Goal: Transaction & Acquisition: Purchase product/service

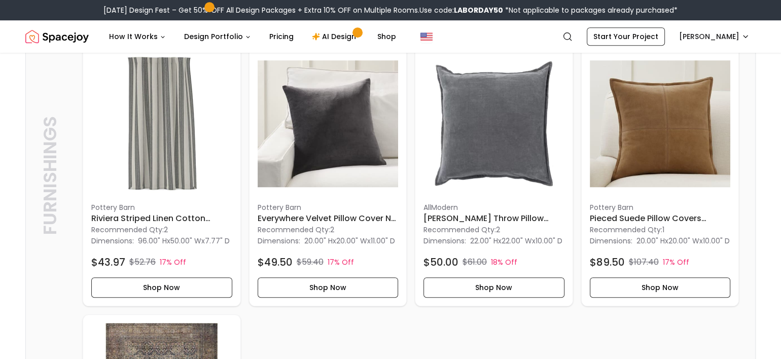
scroll to position [845, 0]
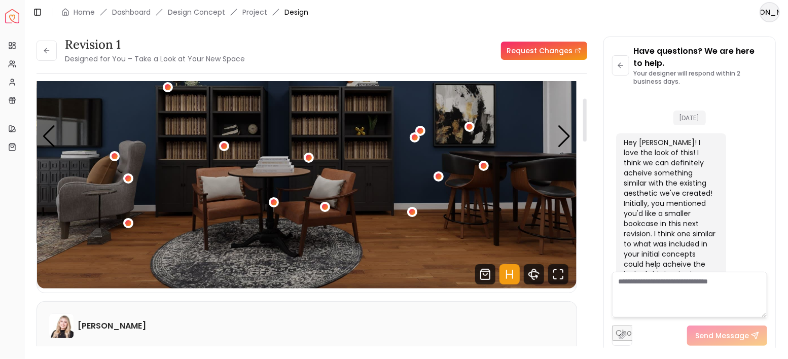
scroll to position [2418, 0]
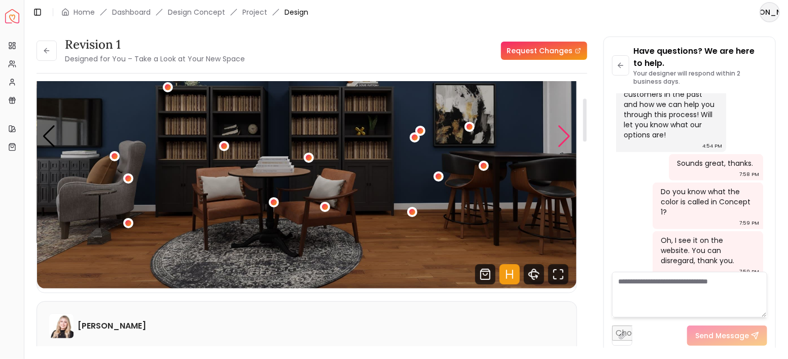
click at [564, 142] on div "Next slide" at bounding box center [565, 136] width 14 height 22
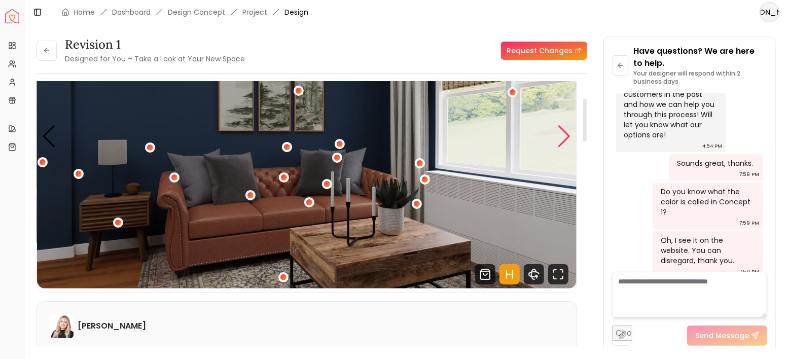
click at [565, 141] on div "Next slide" at bounding box center [565, 136] width 14 height 22
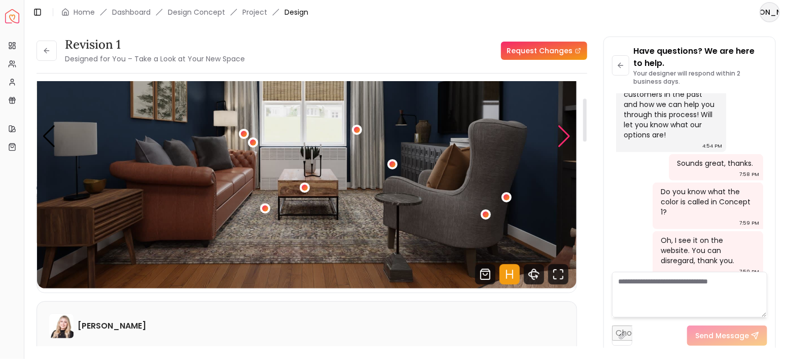
click at [565, 141] on div "Next slide" at bounding box center [565, 136] width 14 height 22
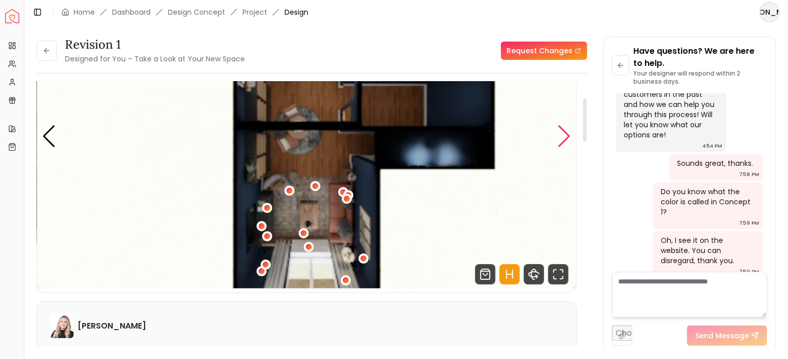
click at [565, 141] on div "Next slide" at bounding box center [565, 136] width 14 height 22
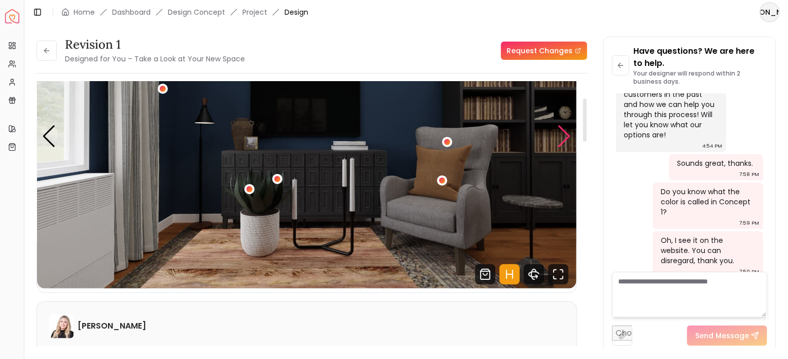
click at [565, 141] on div "Next slide" at bounding box center [565, 136] width 14 height 22
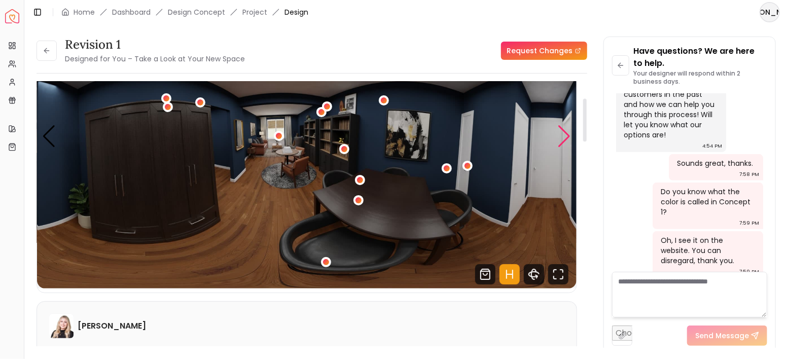
click at [565, 141] on div "Next slide" at bounding box center [565, 136] width 14 height 22
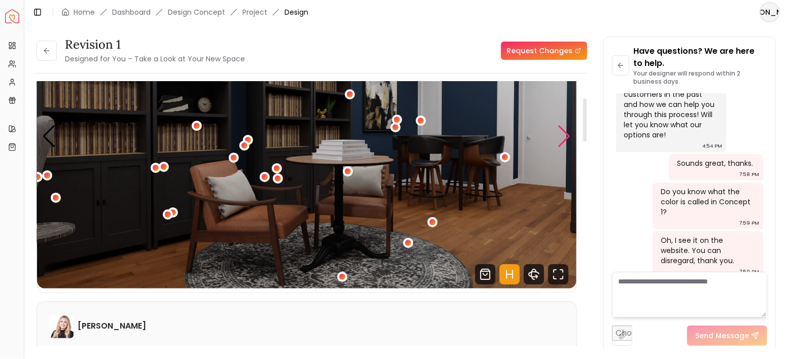
click at [565, 141] on div "Next slide" at bounding box center [565, 136] width 14 height 22
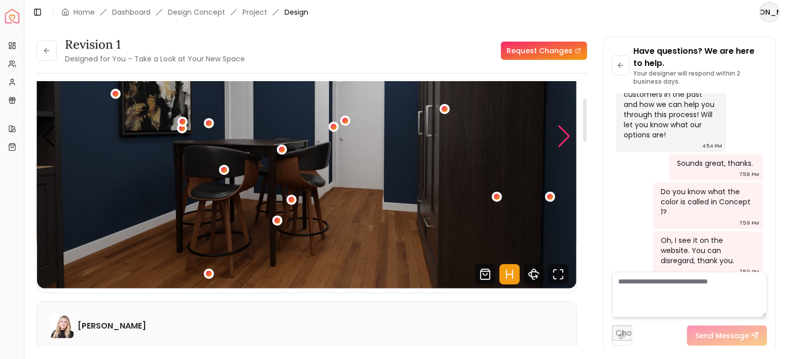
click at [565, 141] on div "Next slide" at bounding box center [565, 136] width 14 height 22
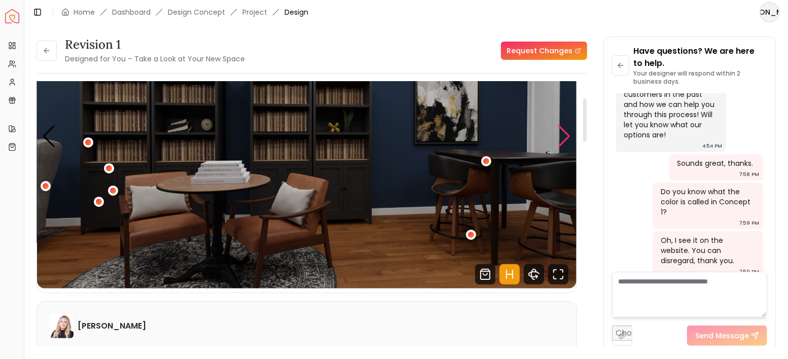
click at [565, 141] on div "Next slide" at bounding box center [565, 136] width 14 height 22
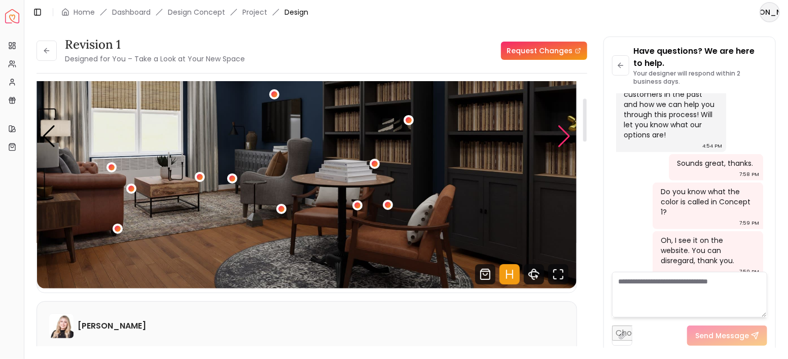
click at [565, 141] on div "Next slide" at bounding box center [565, 136] width 14 height 22
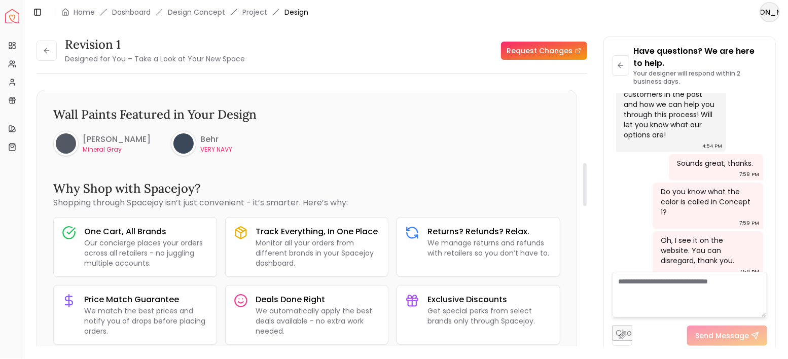
scroll to position [507, 0]
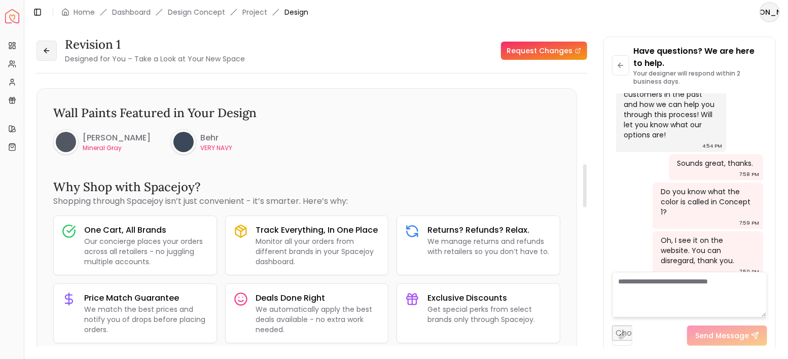
click at [51, 54] on button at bounding box center [47, 51] width 20 height 20
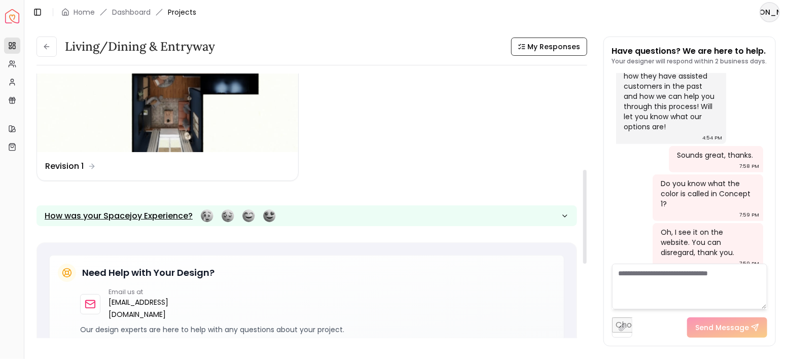
scroll to position [270, 0]
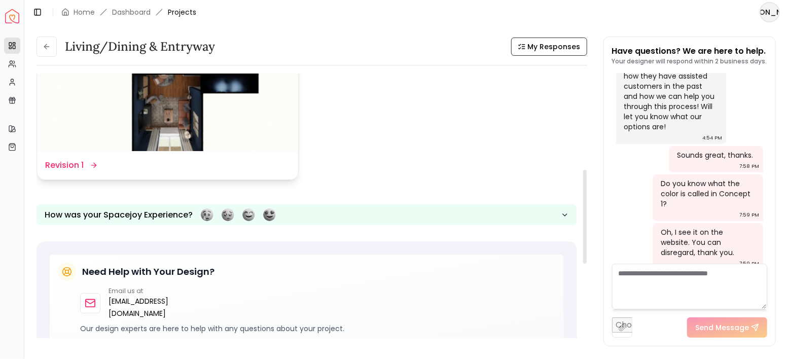
click at [185, 144] on img at bounding box center [167, 78] width 261 height 147
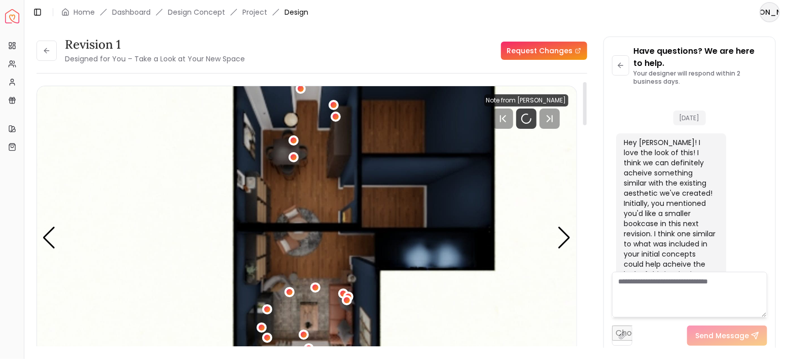
scroll to position [2418, 0]
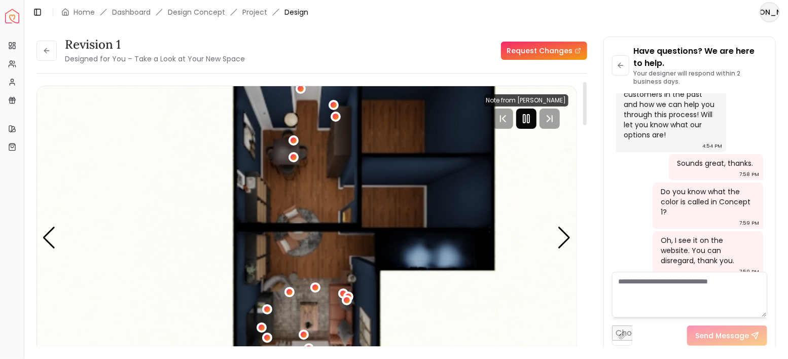
click at [525, 122] on rect "Pause" at bounding box center [524, 119] width 2 height 8
click at [562, 235] on div "Next slide" at bounding box center [565, 238] width 14 height 22
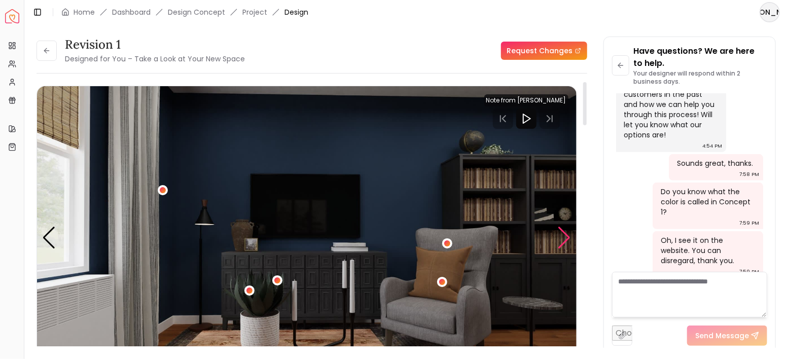
click at [562, 235] on div "Next slide" at bounding box center [565, 238] width 14 height 22
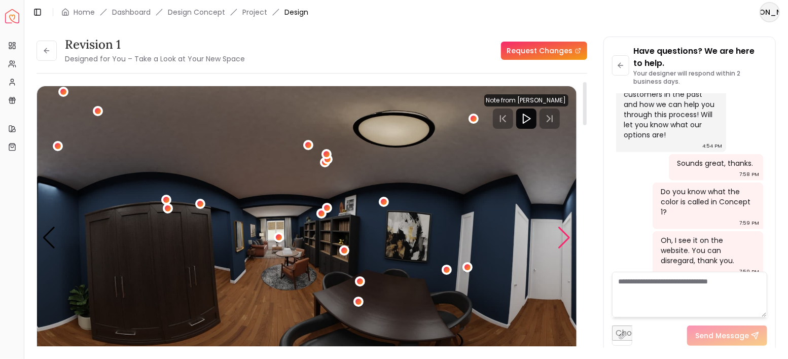
click at [562, 235] on div "Next slide" at bounding box center [565, 238] width 14 height 22
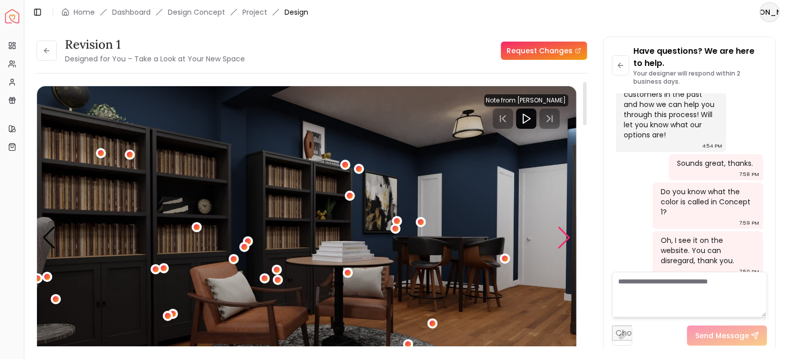
click at [566, 237] on div "Next slide" at bounding box center [565, 238] width 14 height 22
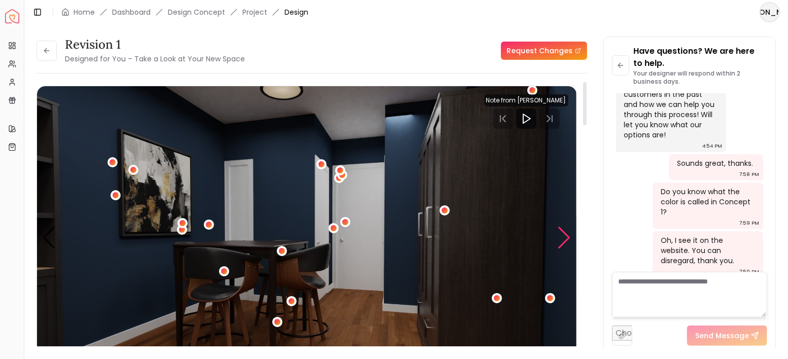
click at [566, 237] on div "Next slide" at bounding box center [565, 238] width 14 height 22
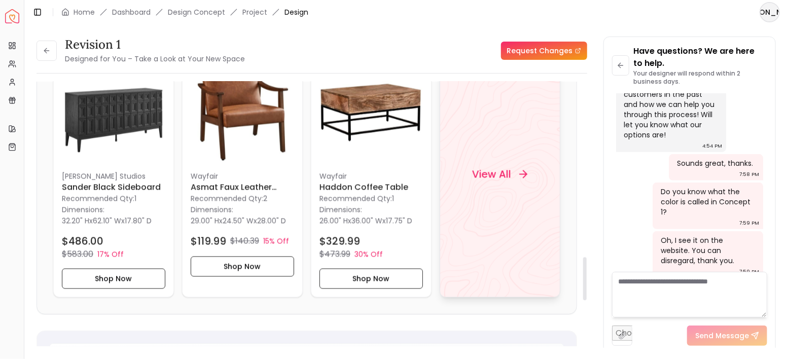
scroll to position [1082, 0]
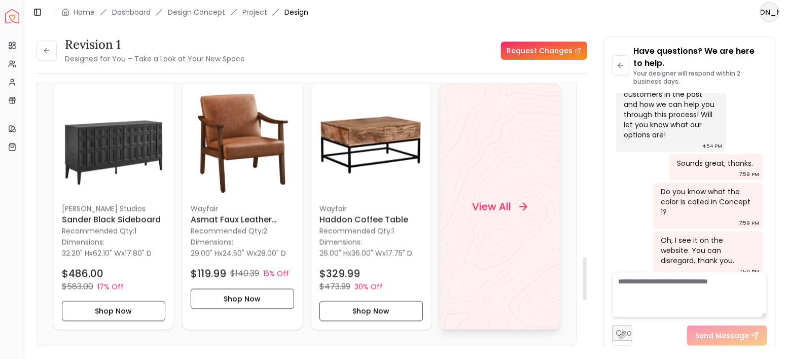
click at [513, 200] on div "View All" at bounding box center [500, 207] width 80 height 30
click at [370, 301] on button "Shop Now" at bounding box center [370, 311] width 103 height 20
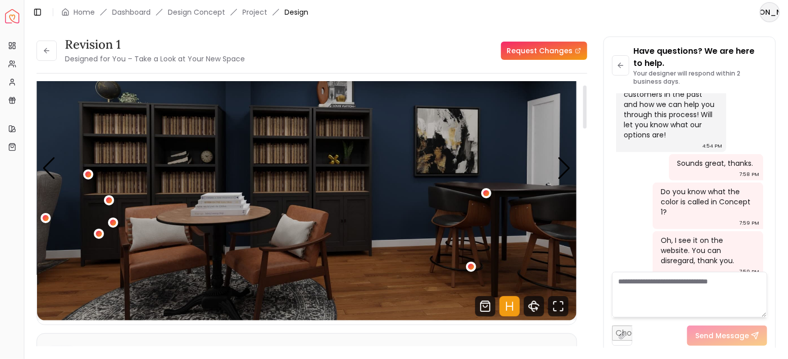
scroll to position [0, 0]
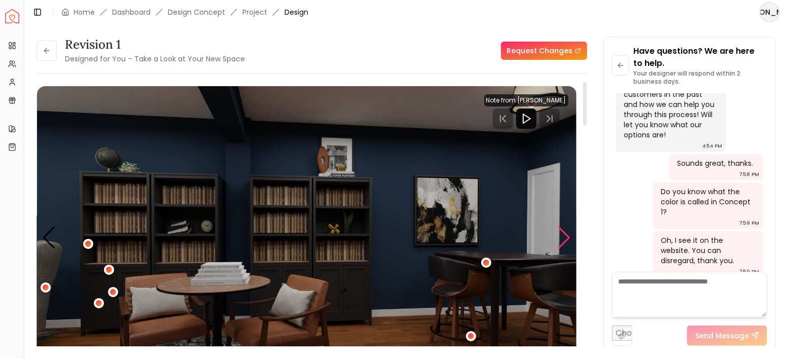
click at [558, 237] on div "Next slide" at bounding box center [565, 238] width 14 height 22
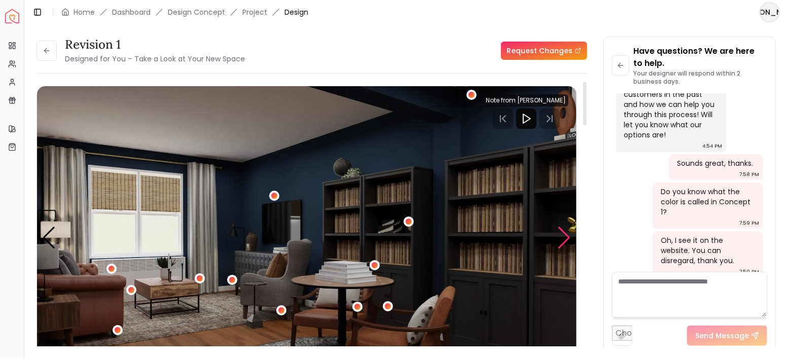
click at [559, 237] on div "Next slide" at bounding box center [565, 238] width 14 height 22
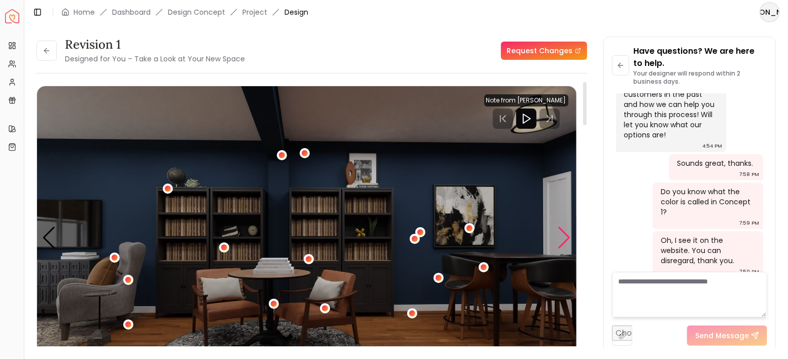
click at [559, 237] on div "Next slide" at bounding box center [565, 238] width 14 height 22
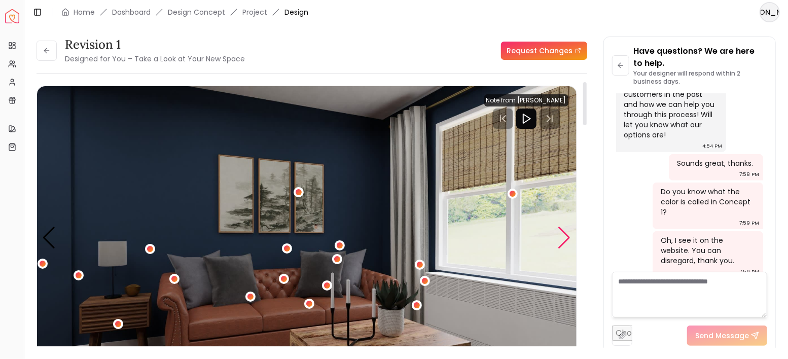
click at [559, 237] on div "Next slide" at bounding box center [565, 238] width 14 height 22
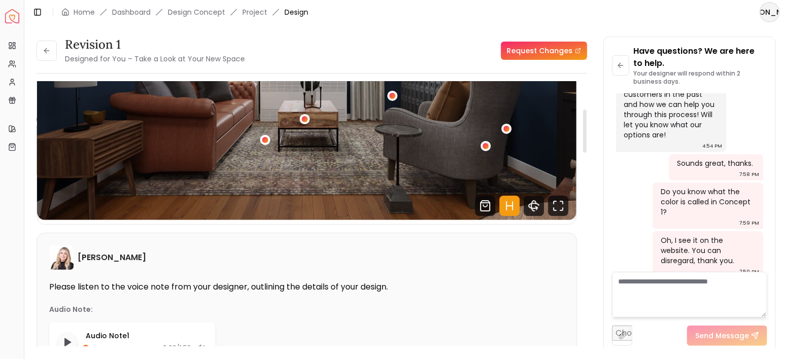
scroll to position [169, 0]
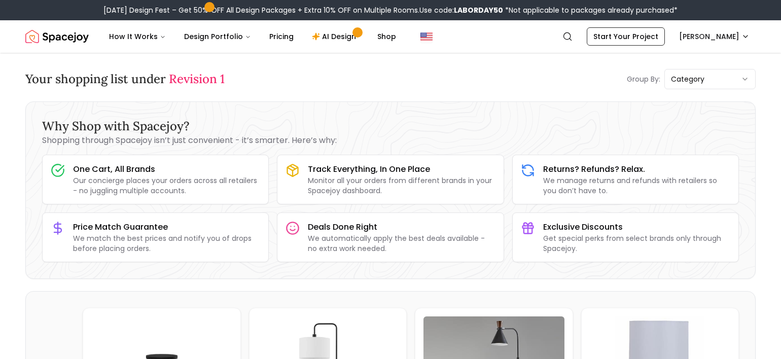
scroll to position [3414, 0]
